Goal: Transaction & Acquisition: Purchase product/service

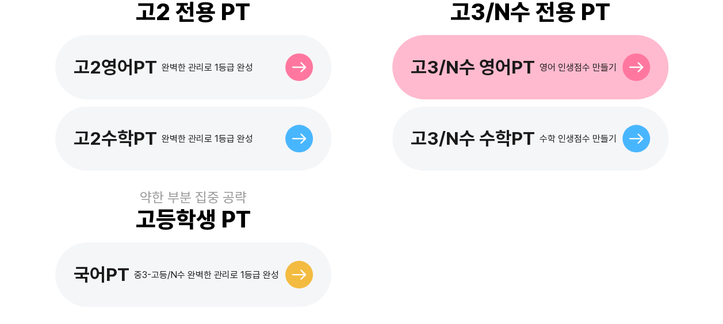
scroll to position [566, 0]
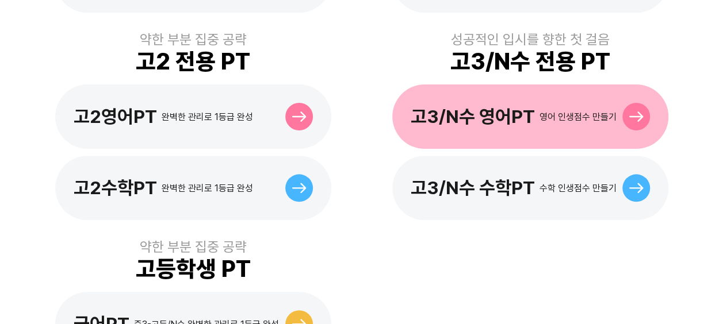
click at [466, 106] on div "고3/N수 영어PT" at bounding box center [472, 117] width 124 height 22
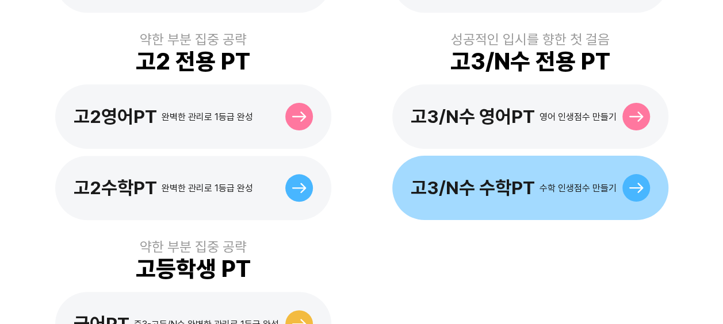
click at [442, 177] on div "고3/N수 수학PT" at bounding box center [472, 188] width 124 height 22
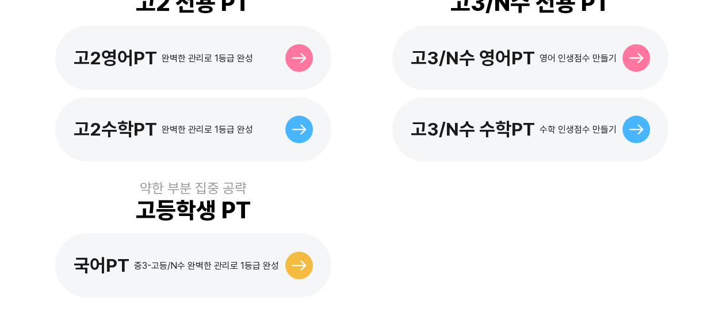
scroll to position [738, 0]
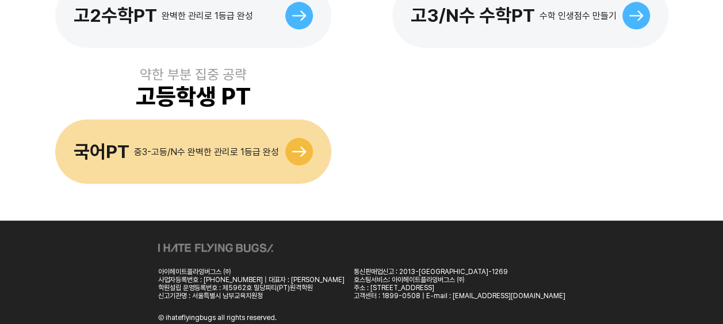
click at [141, 146] on div "국어PT 중3-고등/N수 완벽한 관리로 1등급 완성" at bounding box center [193, 152] width 276 height 64
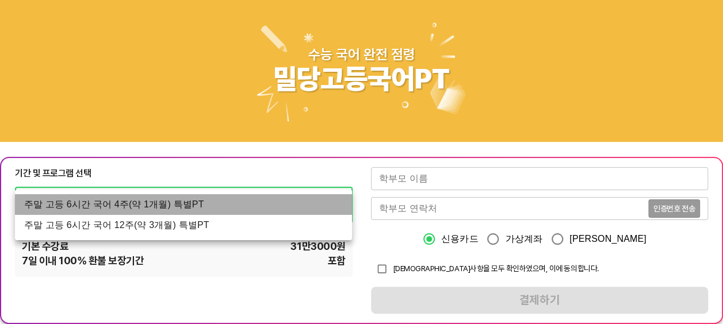
click at [132, 210] on li "주말 고등 6시간 국어 4주(약 1개월) 특별PT" at bounding box center [183, 204] width 337 height 21
